Goal: Information Seeking & Learning: Learn about a topic

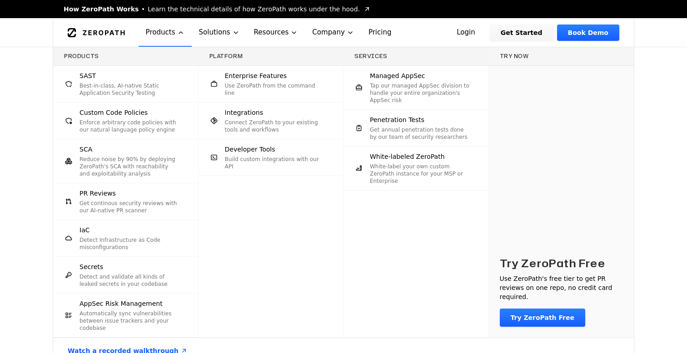
click at [102, 150] on div "SCA Reduce noise by 90% by deploying ZeroPath's SCA with reachability and explo…" at bounding box center [129, 161] width 100 height 33
click at [119, 201] on p "Get continous security reviews with our AI-native PR scanner" at bounding box center [129, 207] width 100 height 15
click at [121, 200] on p "Get continous security reviews with our AI-native PR scanner" at bounding box center [129, 207] width 100 height 15
click at [158, 206] on p "Get continous security reviews with our AI-native PR scanner" at bounding box center [129, 207] width 100 height 15
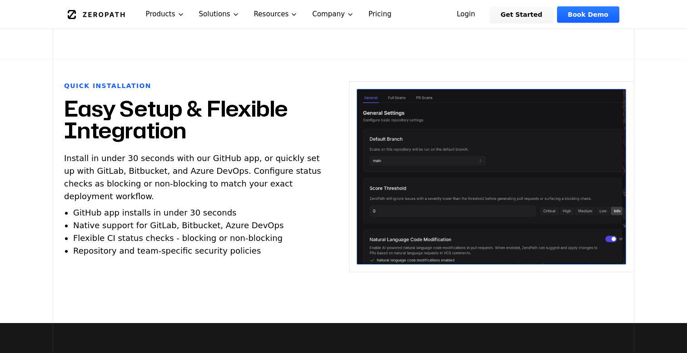
scroll to position [923, 0]
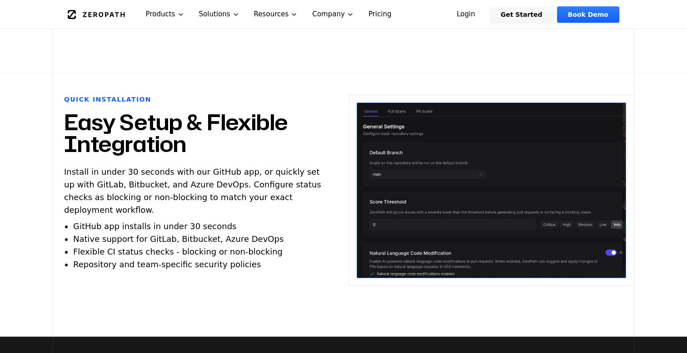
click at [364, 11] on link "Pricing" at bounding box center [380, 14] width 38 height 29
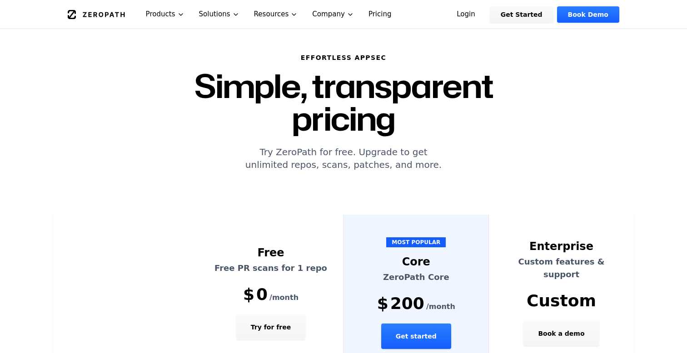
scroll to position [29, 0]
